Goal: Check status: Check status

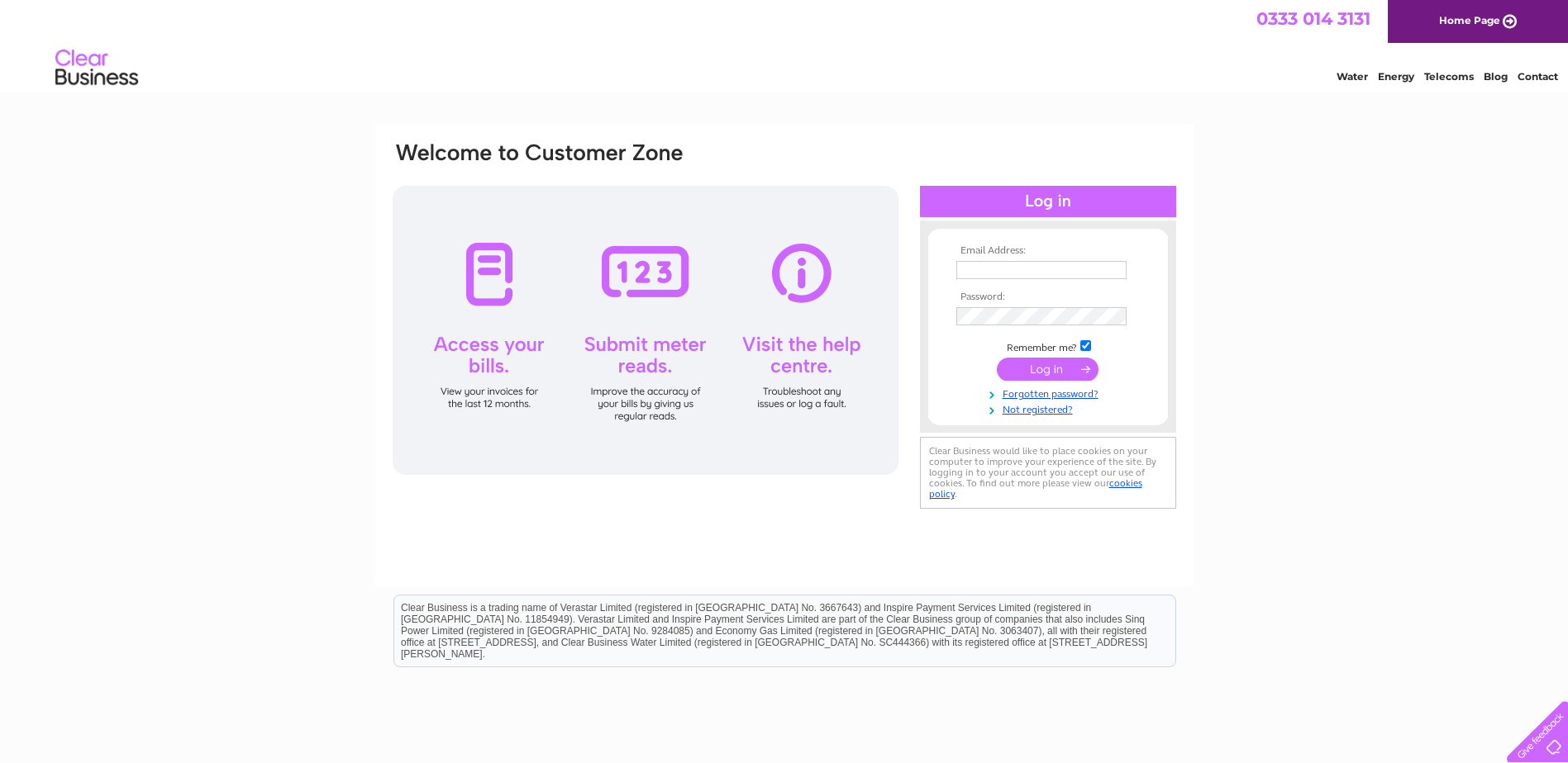
type input "[EMAIL_ADDRESS][DOMAIN_NAME]"
click at [1069, 369] on input "submit" at bounding box center [1047, 369] width 101 height 23
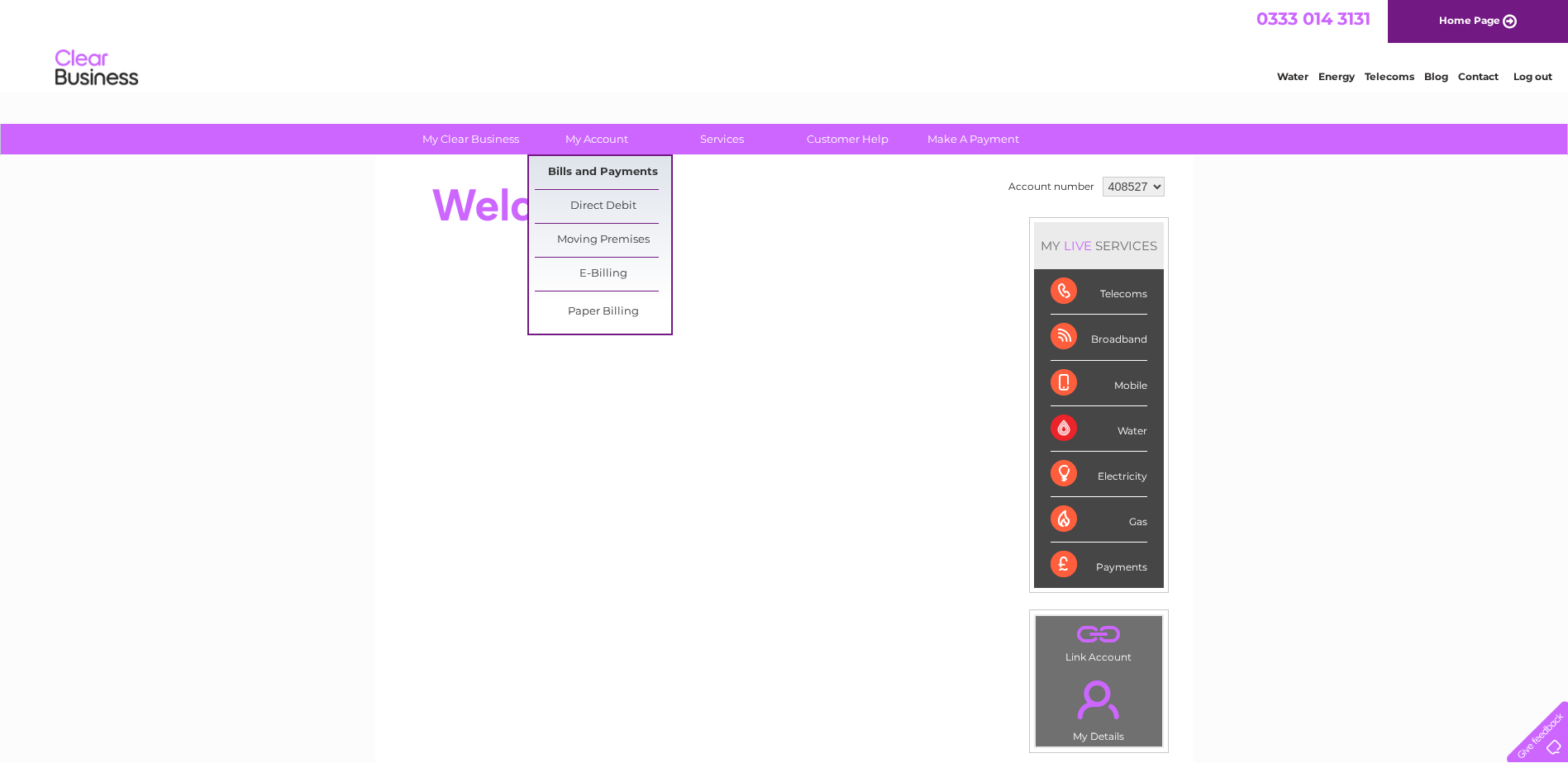
click at [619, 173] on link "Bills and Payments" at bounding box center [603, 172] width 136 height 33
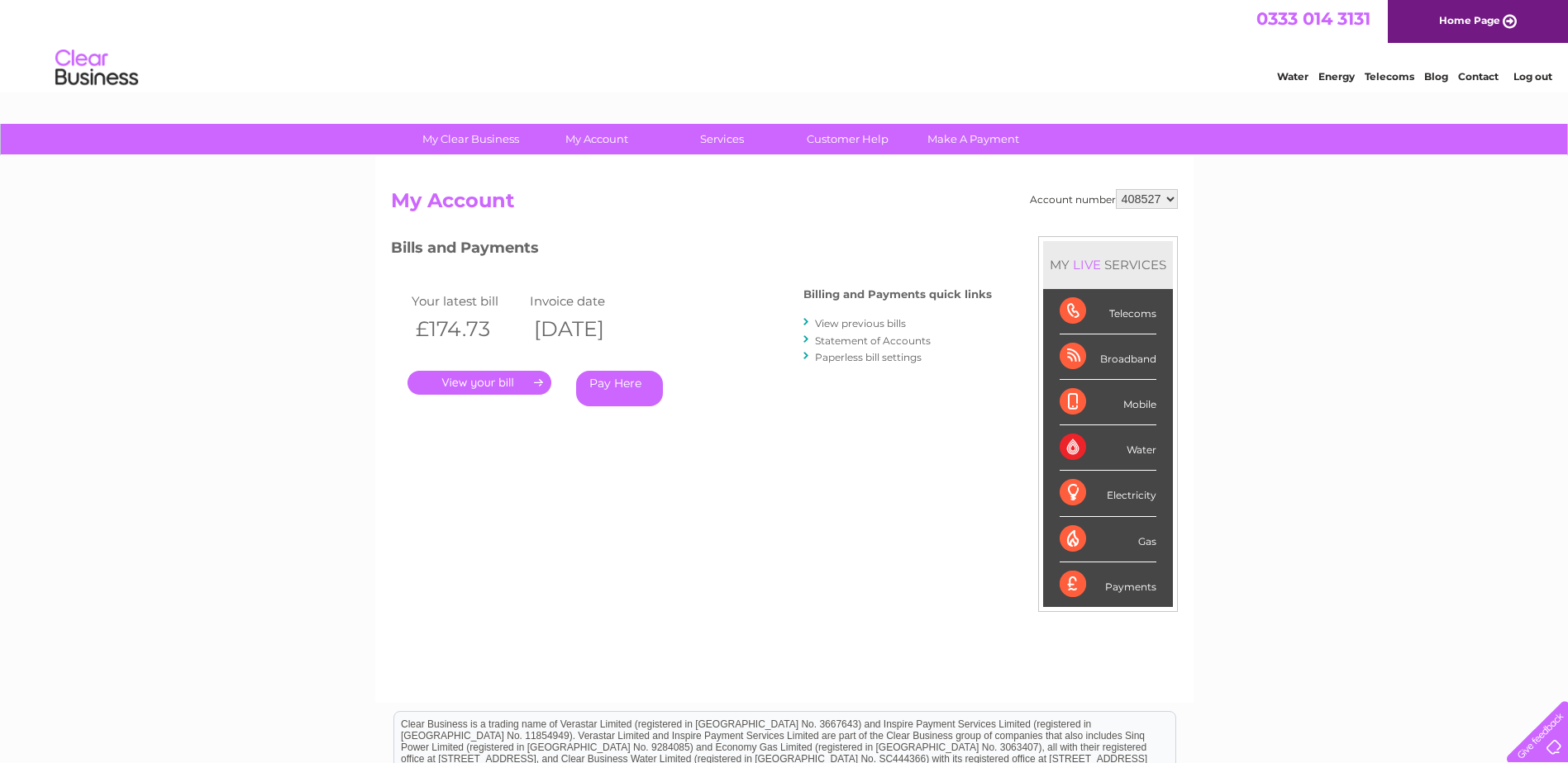
click at [476, 382] on link "." at bounding box center [479, 383] width 144 height 24
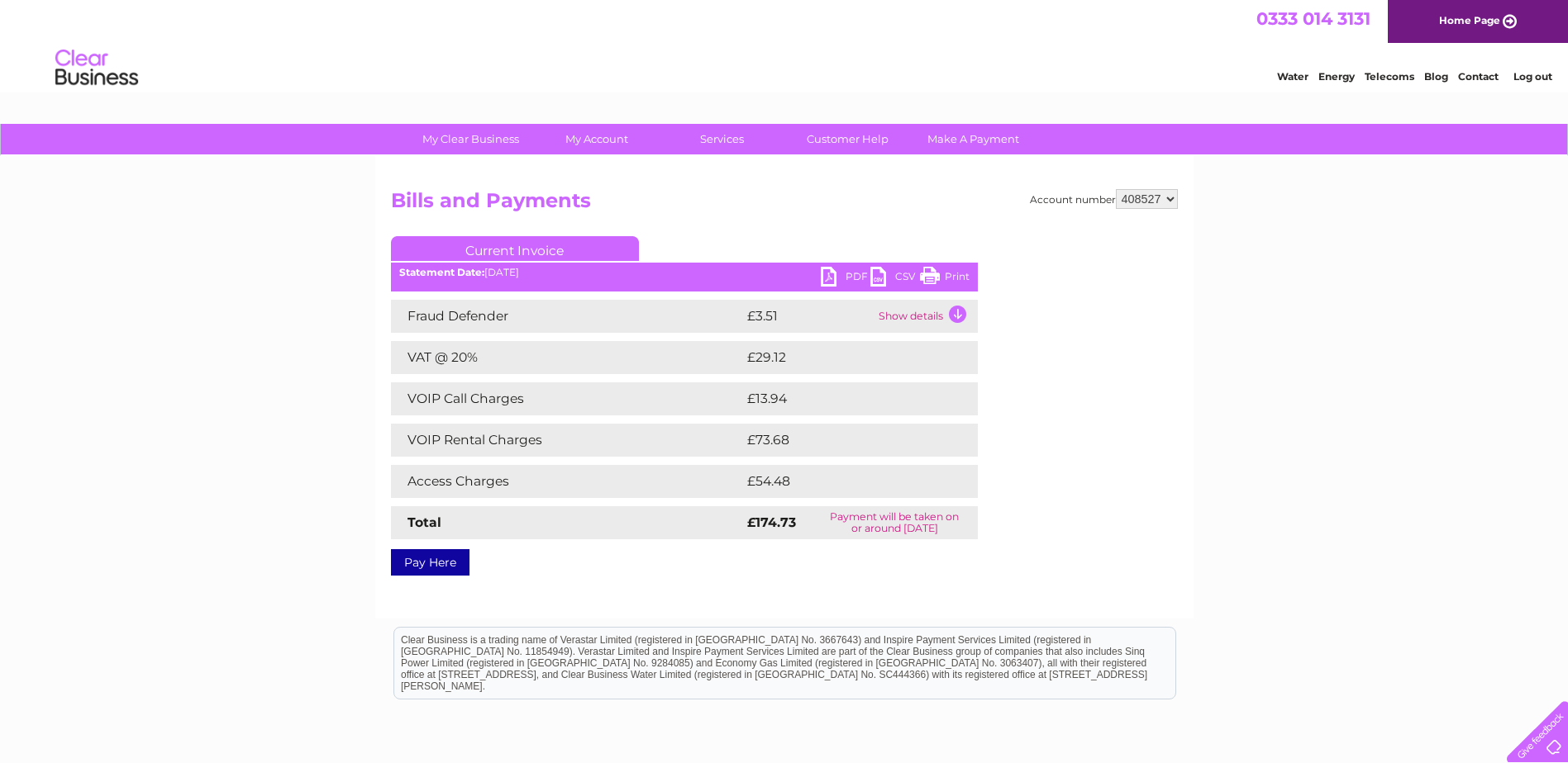
click at [953, 275] on link "Print" at bounding box center [945, 279] width 50 height 24
click at [955, 312] on td "Show details" at bounding box center [926, 316] width 103 height 33
